Goal: Transaction & Acquisition: Purchase product/service

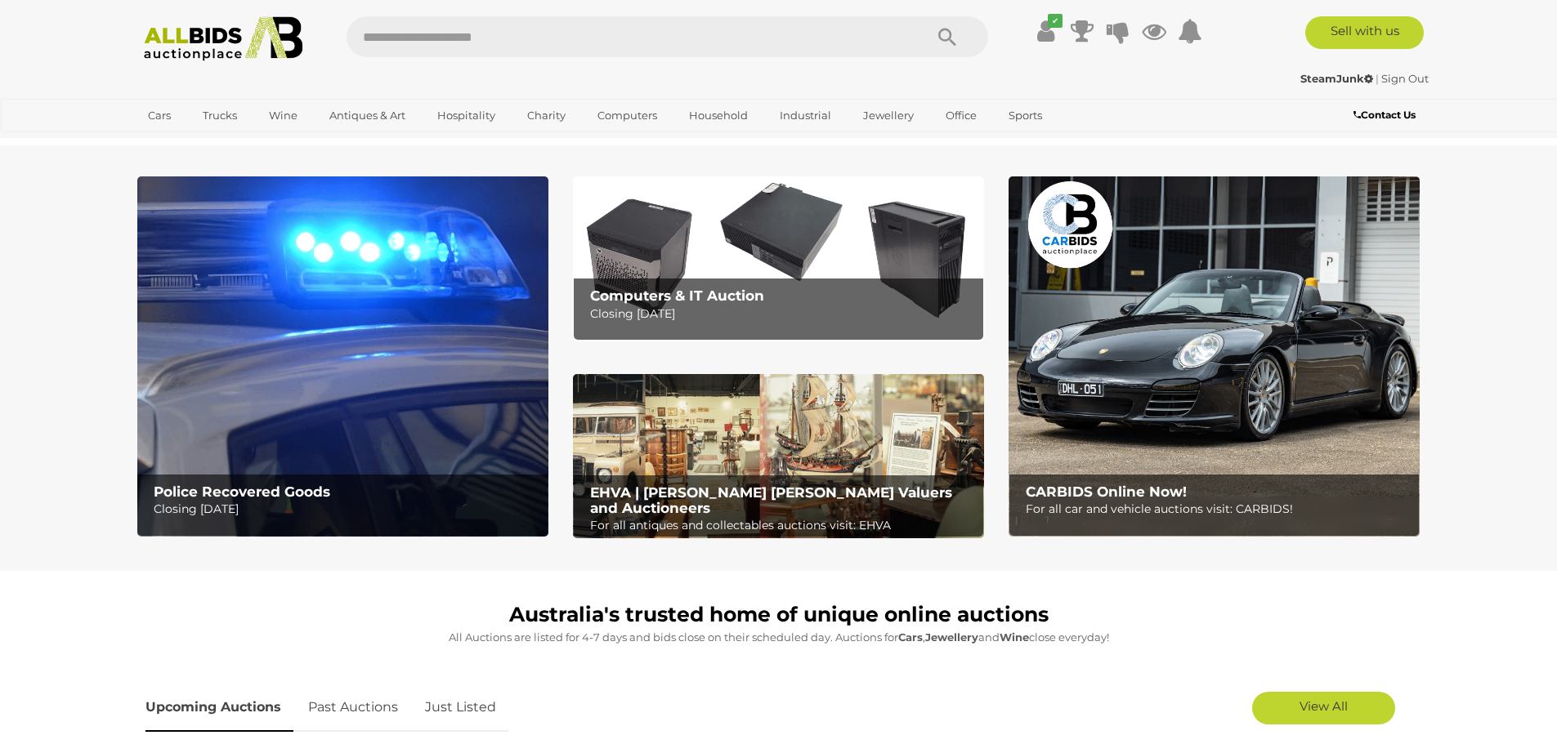
click at [486, 36] on input "text" at bounding box center [626, 36] width 561 height 41
type input "*****"
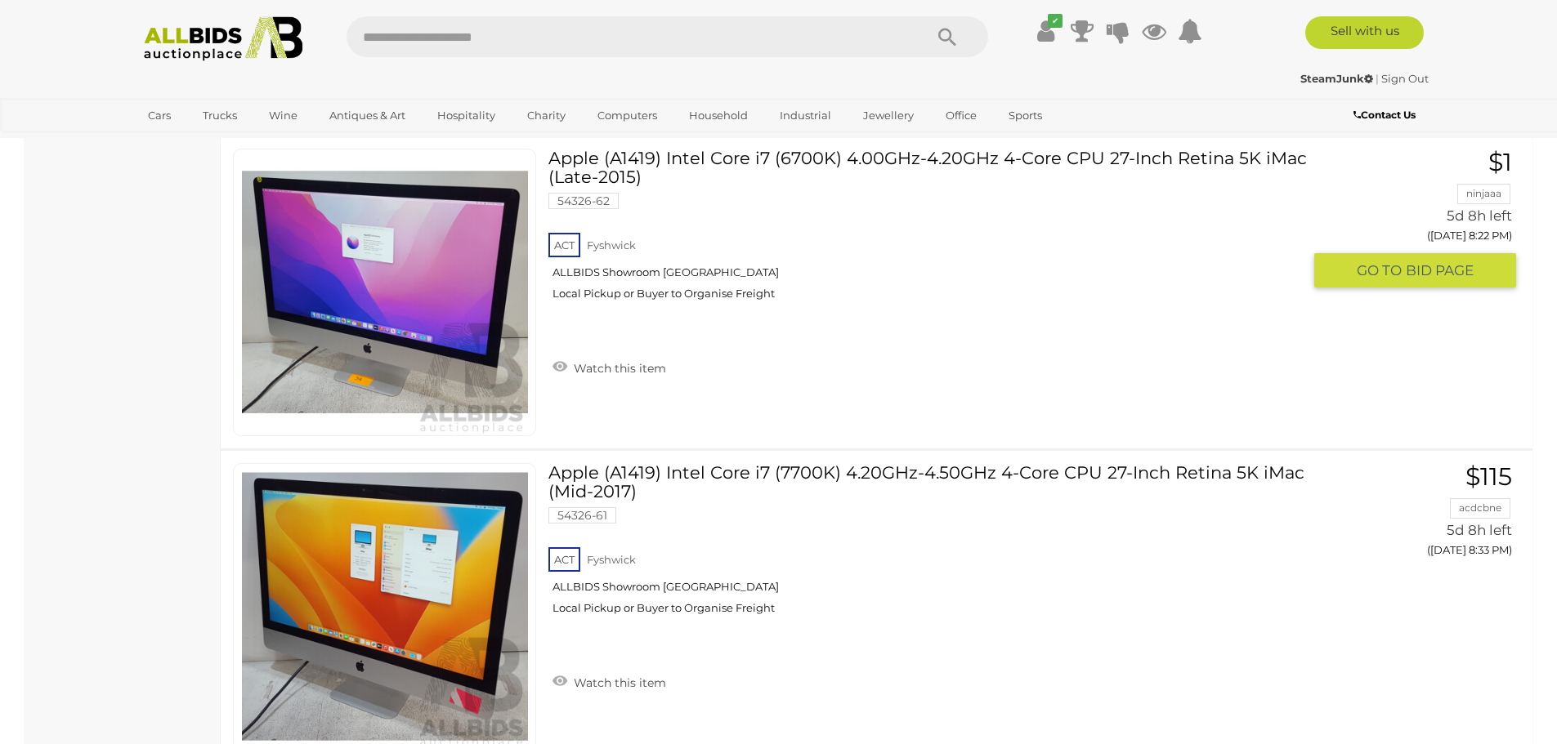
scroll to position [1716, 0]
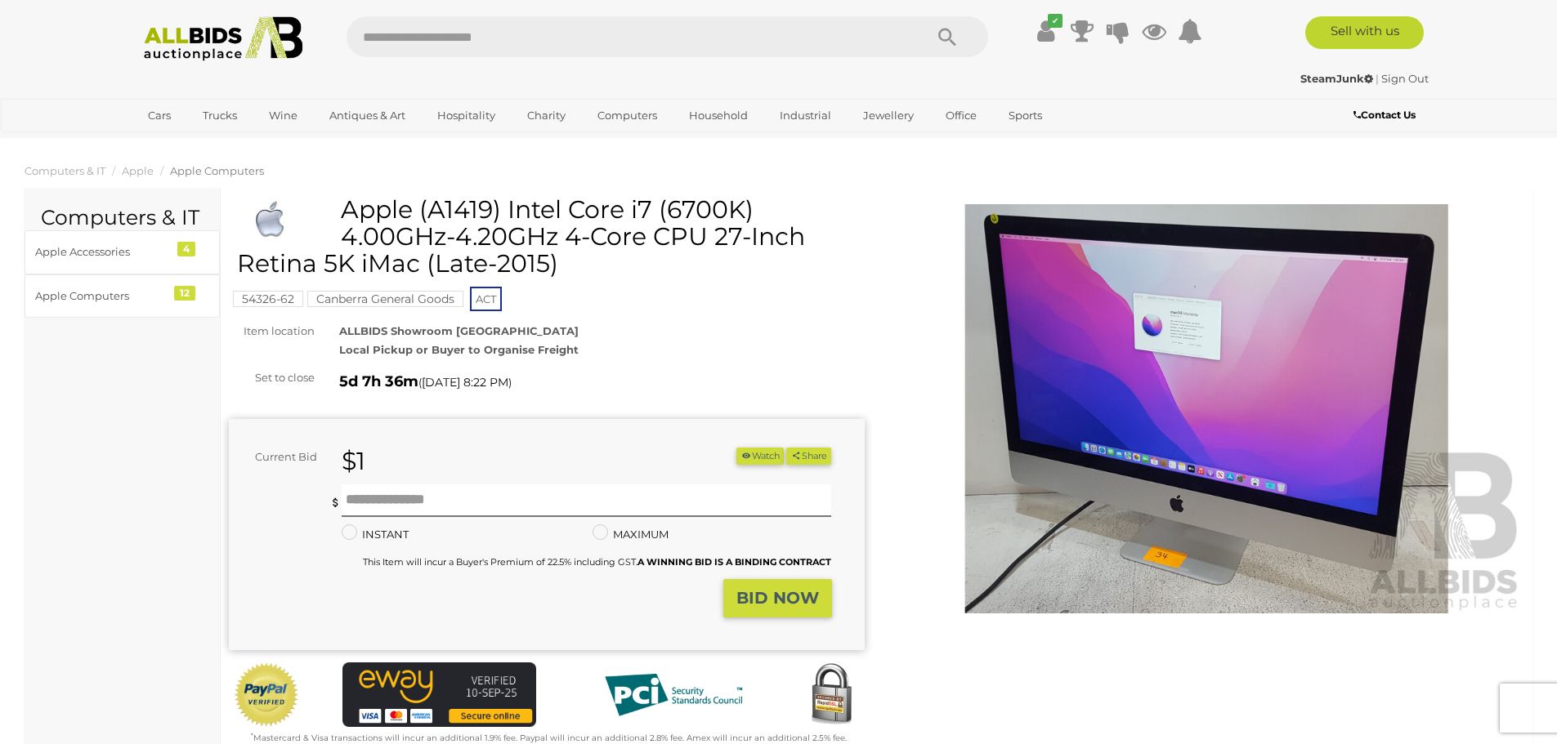
click at [1183, 335] on img at bounding box center [1207, 408] width 636 height 409
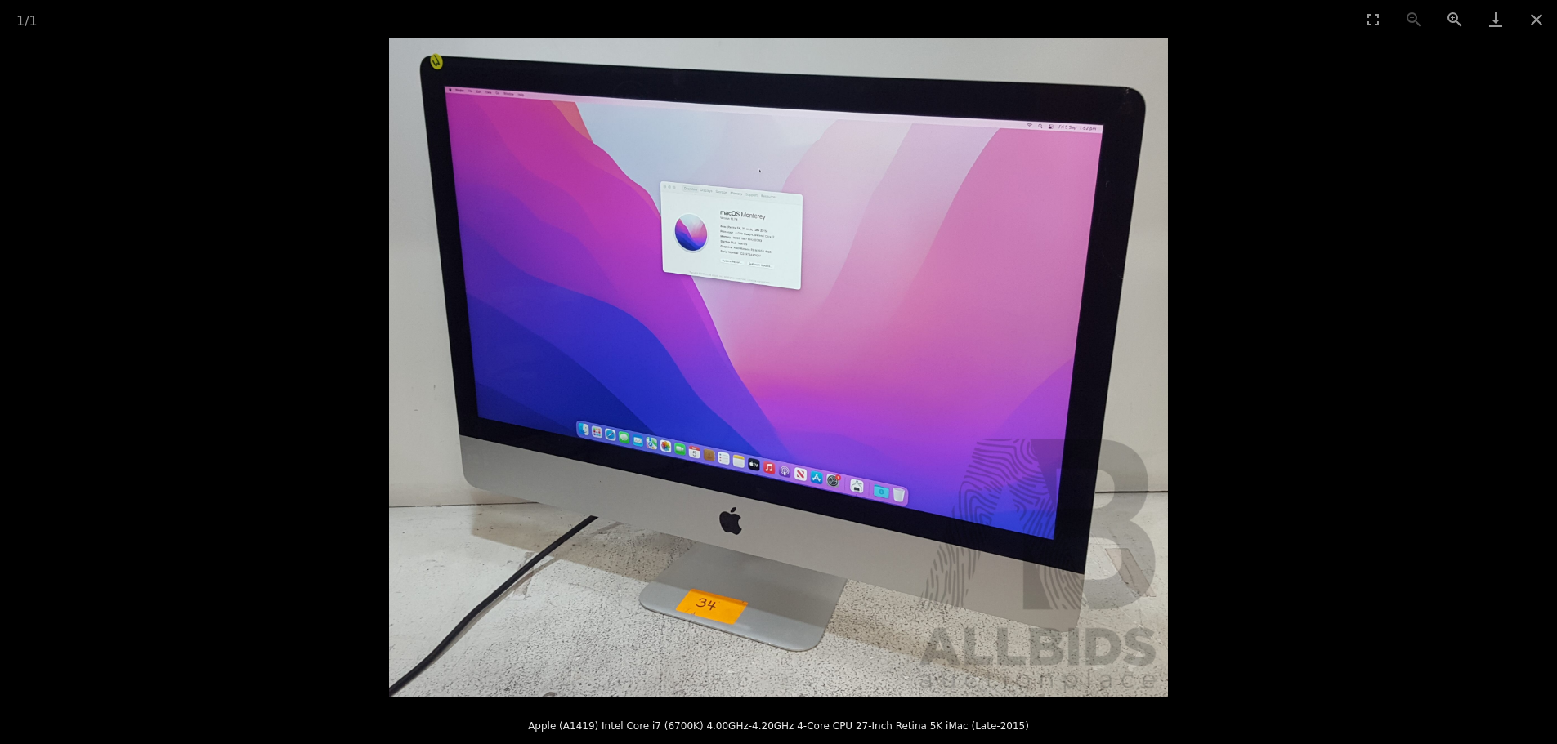
click at [759, 239] on img at bounding box center [778, 367] width 779 height 659
click at [1533, 11] on button "Close gallery" at bounding box center [1536, 19] width 41 height 38
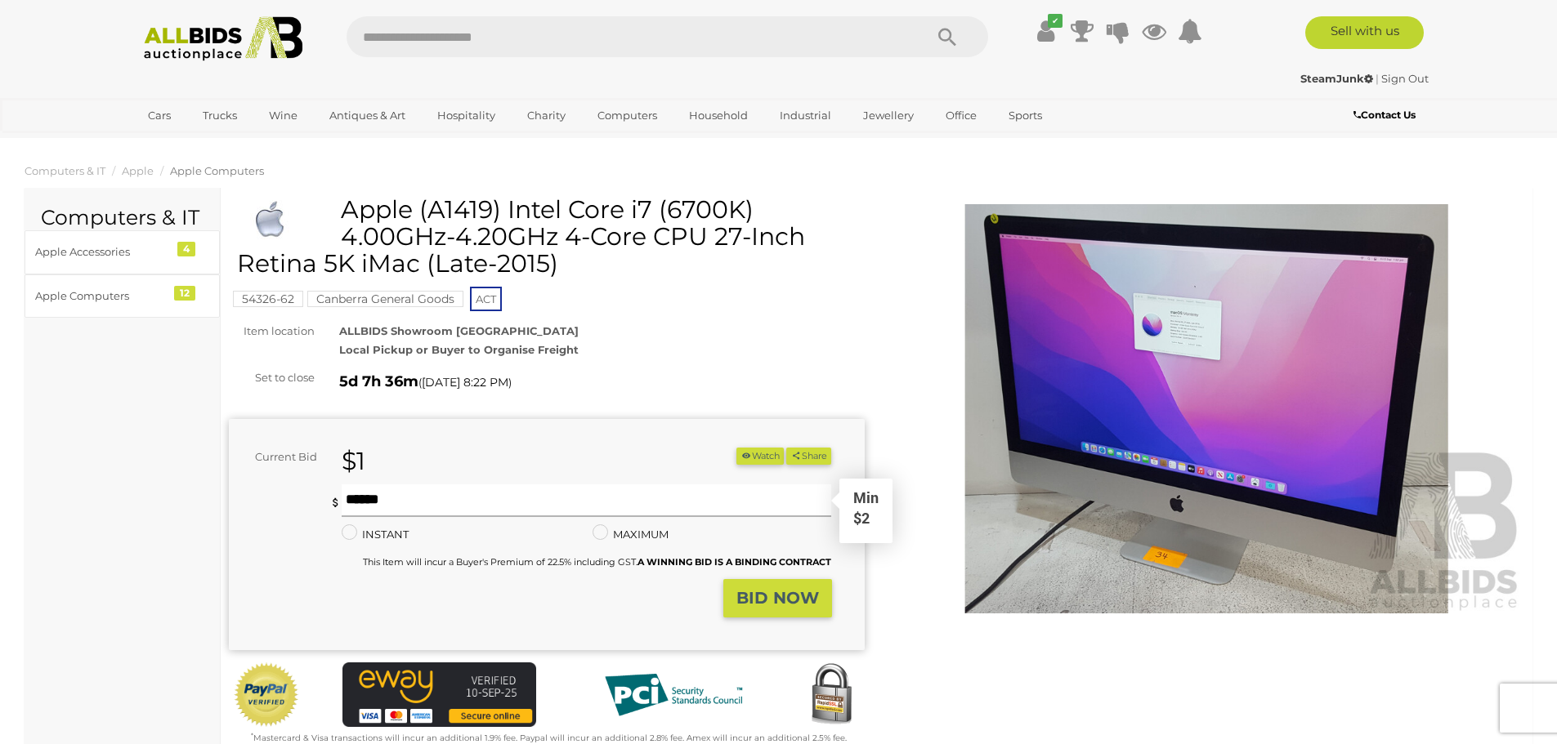
click at [366, 499] on input "text" at bounding box center [587, 501] width 490 height 33
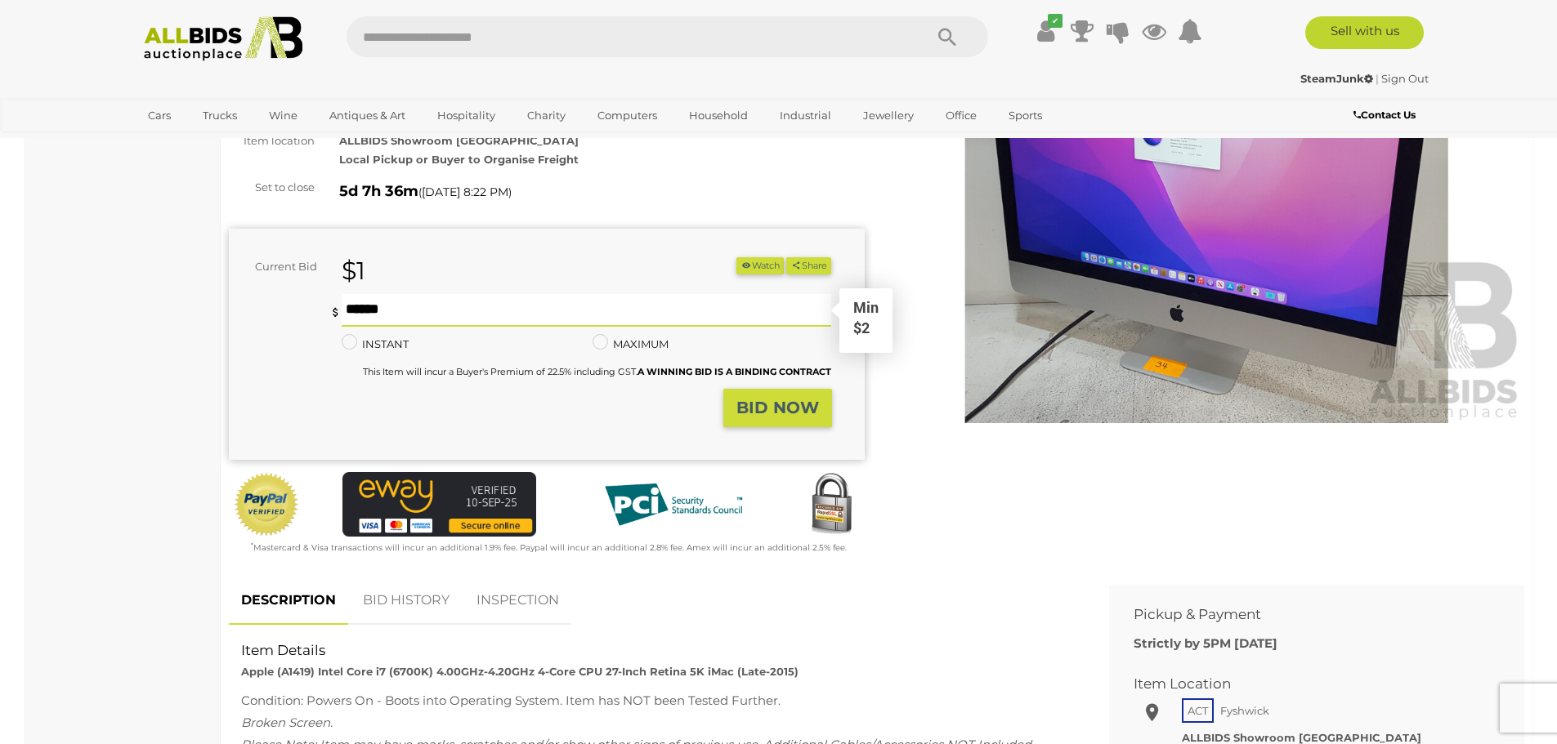
click at [362, 313] on input "text" at bounding box center [587, 310] width 490 height 33
type input "**"
click at [789, 409] on strong "BID NOW" at bounding box center [777, 408] width 83 height 20
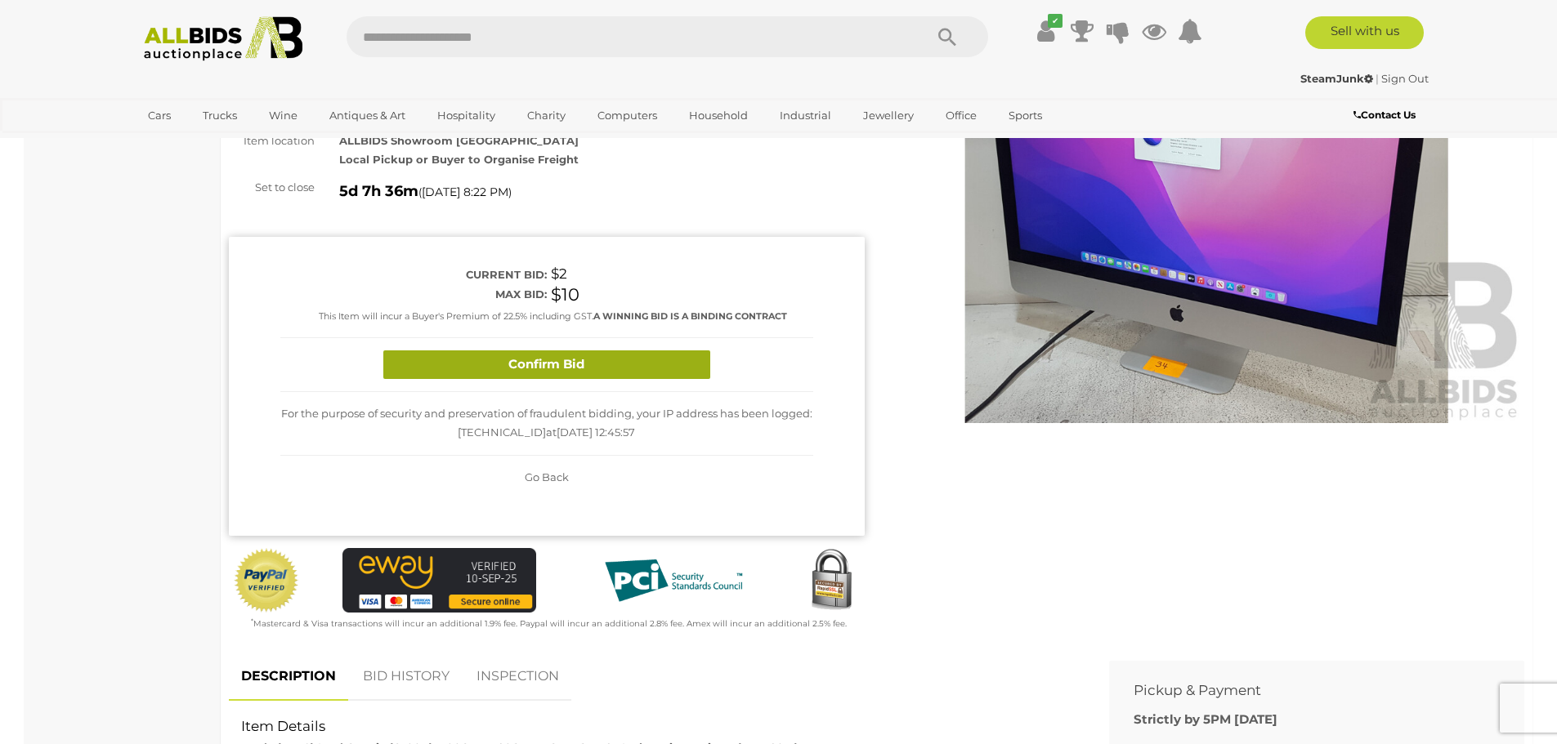
click at [543, 361] on button "Confirm Bid" at bounding box center [546, 365] width 327 height 29
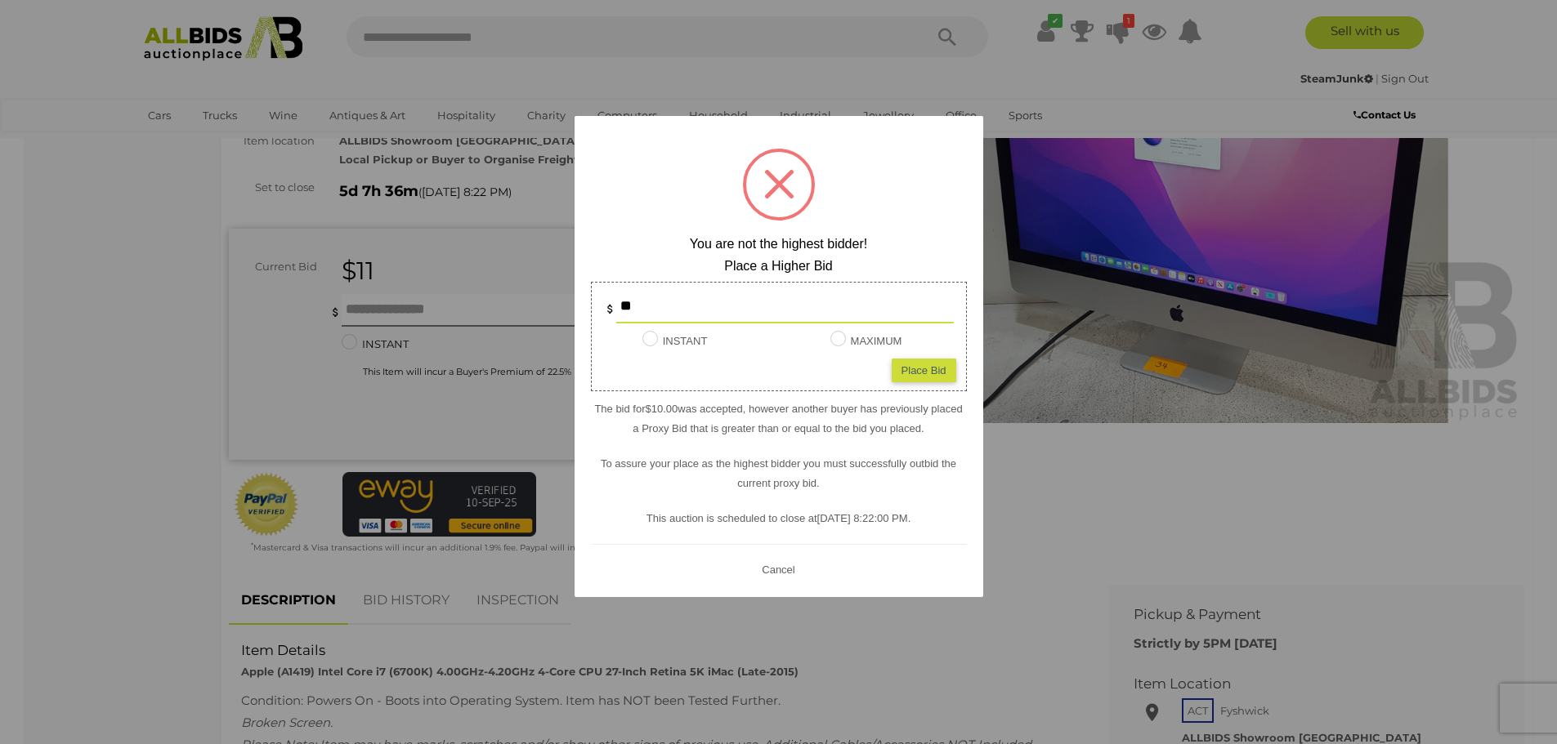
drag, startPoint x: 658, startPoint y: 306, endPoint x: 616, endPoint y: 306, distance: 41.7
click at [619, 304] on input "**" at bounding box center [784, 307] width 337 height 33
click at [776, 566] on button "Cancel" at bounding box center [778, 570] width 42 height 20
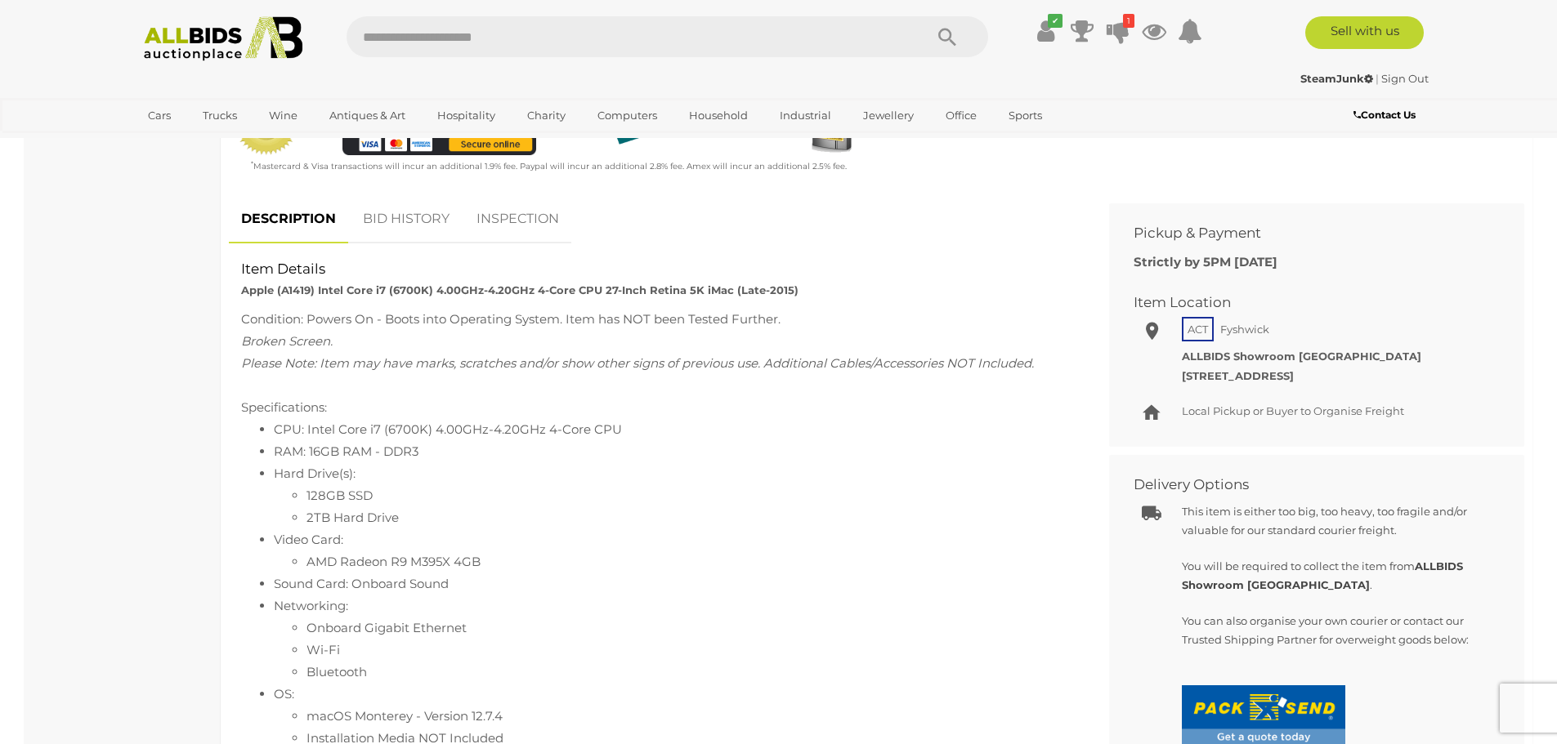
scroll to position [0, 0]
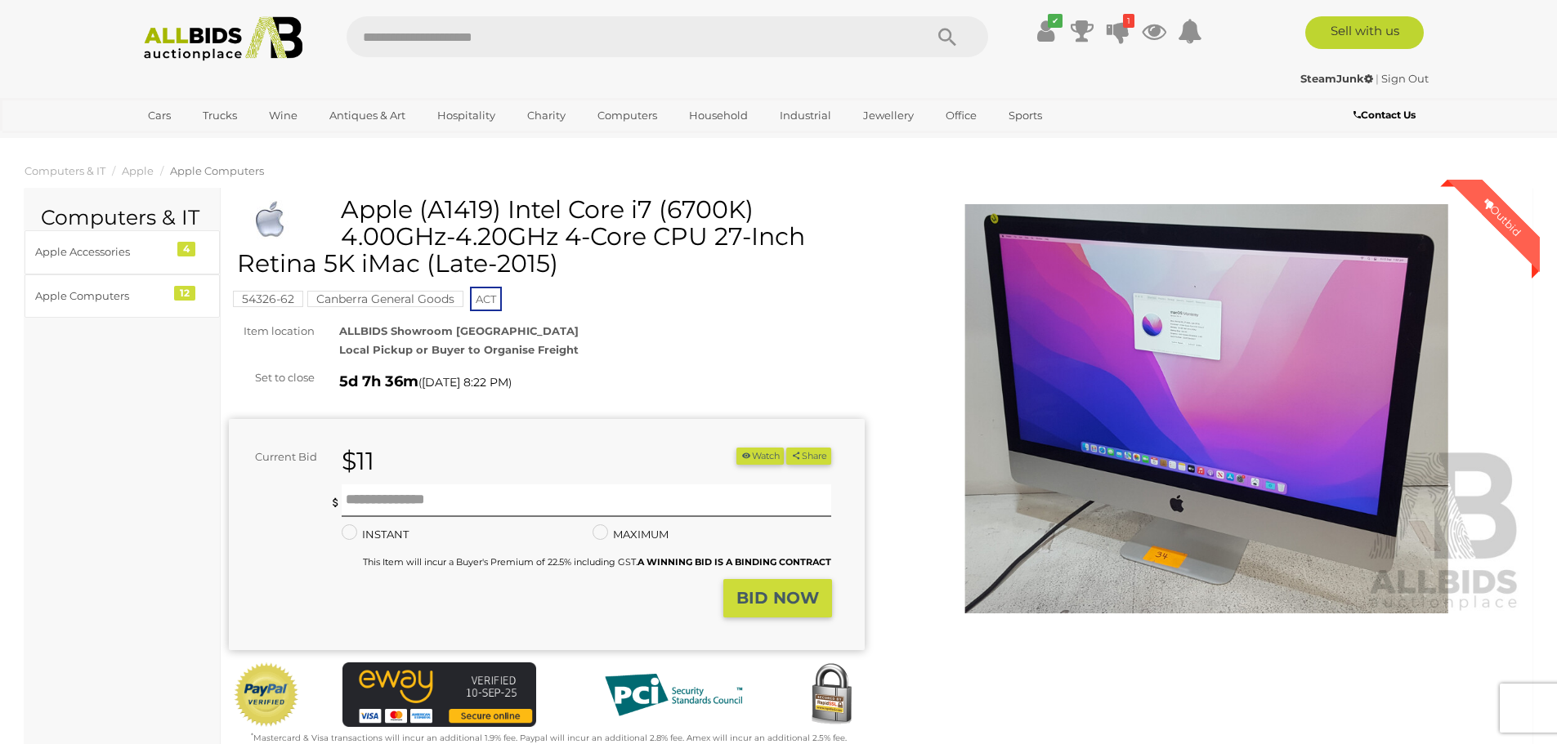
click at [1199, 334] on img at bounding box center [1207, 408] width 636 height 409
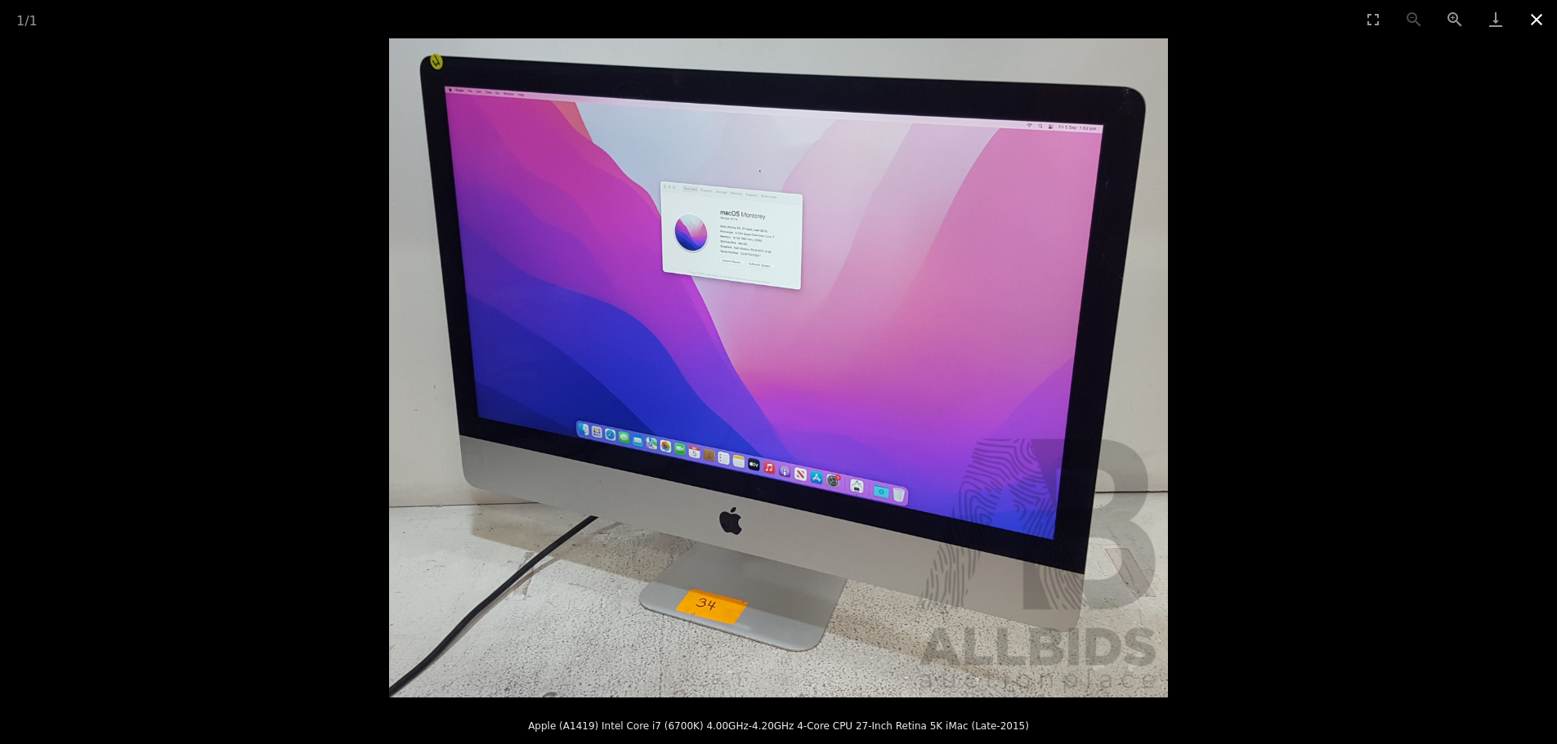
click at [1531, 18] on button "Close gallery" at bounding box center [1536, 19] width 41 height 38
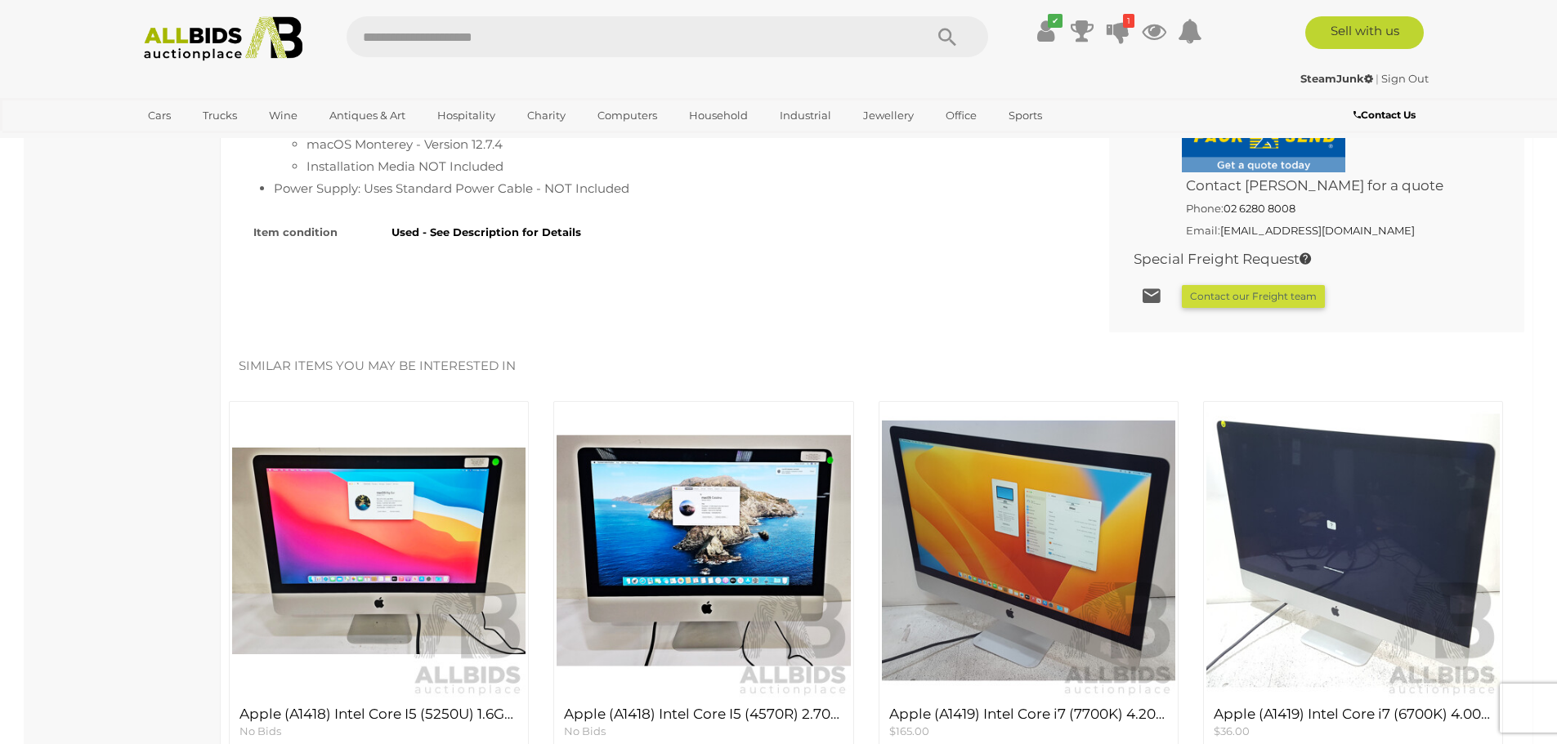
scroll to position [1334, 0]
